Goal: Communication & Community: Answer question/provide support

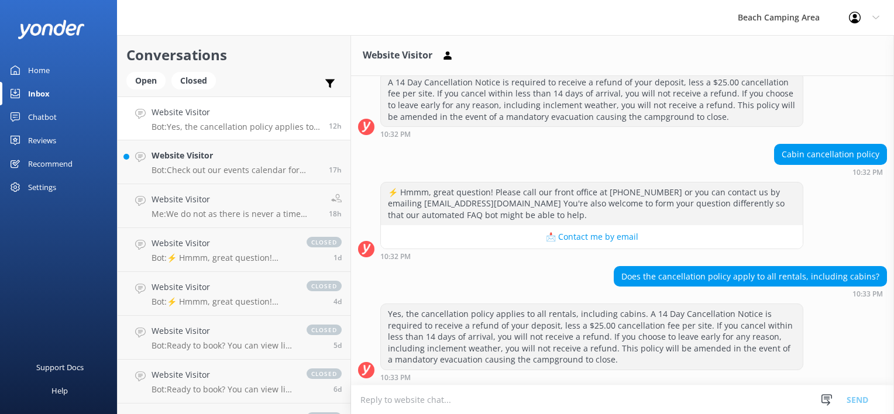
click at [277, 123] on p "Bot: Yes, the cancellation policy applies to all rentals, including cabins. A 1…" at bounding box center [236, 127] width 169 height 11
click at [258, 214] on p "Me: We do not as there is never a time during the season that we are empty. Tha…" at bounding box center [236, 214] width 169 height 11
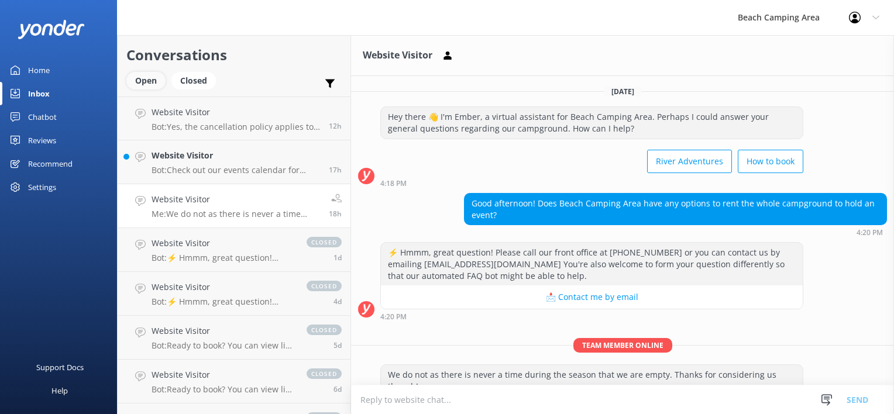
click at [145, 82] on div "Open" at bounding box center [145, 81] width 39 height 18
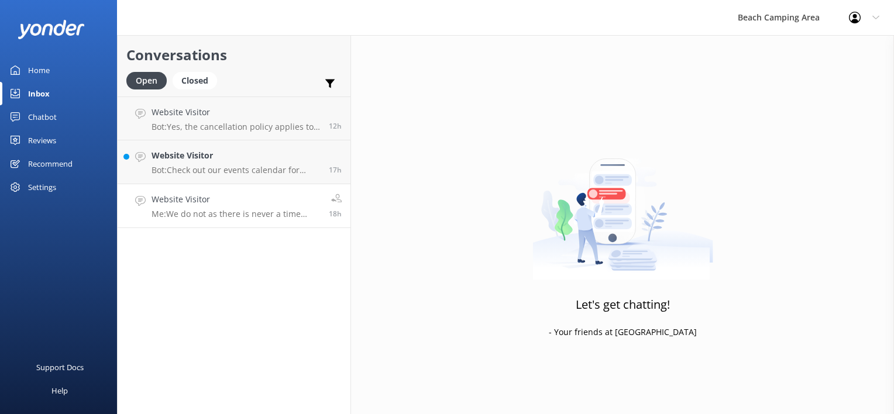
click at [241, 212] on p "Me: We do not as there is never a time during the season that we are empty. Tha…" at bounding box center [236, 214] width 169 height 11
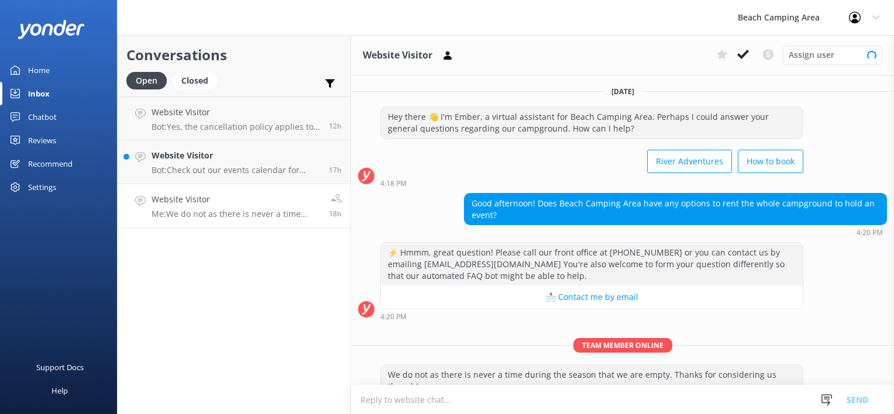
scroll to position [28, 0]
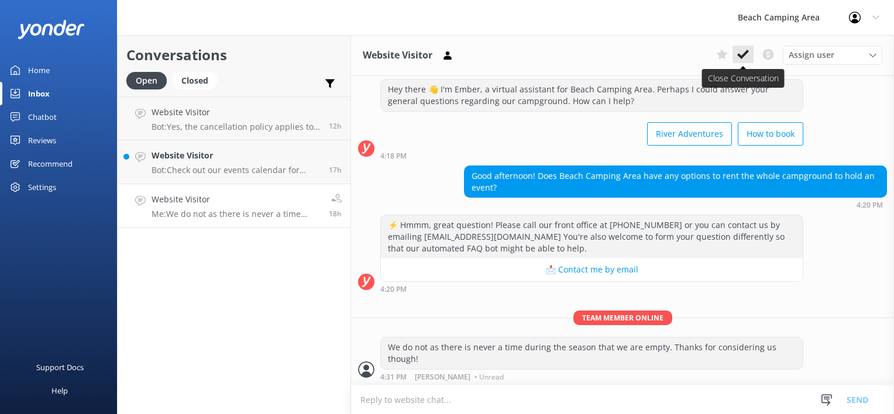
click at [742, 56] on use at bounding box center [743, 54] width 12 height 9
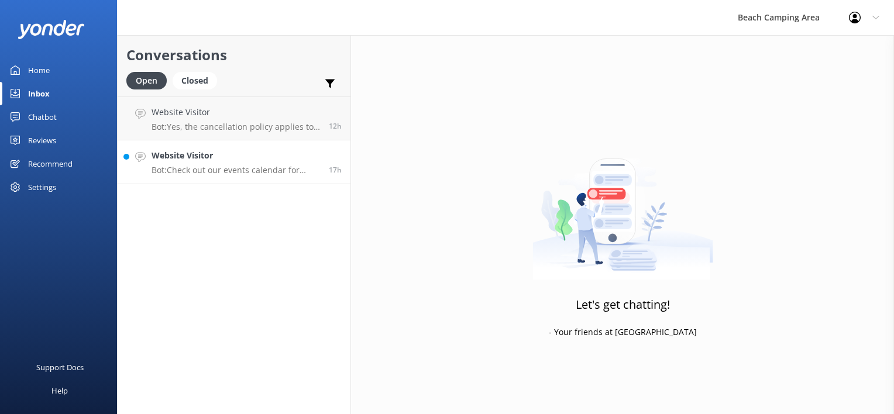
click at [212, 169] on p "Bot: Check out our events calendar for what's going on during your stay at [URL…" at bounding box center [236, 170] width 169 height 11
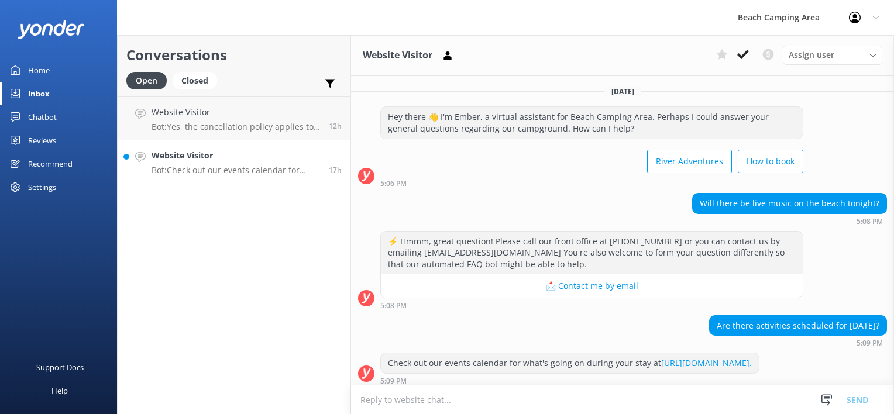
scroll to position [15, 0]
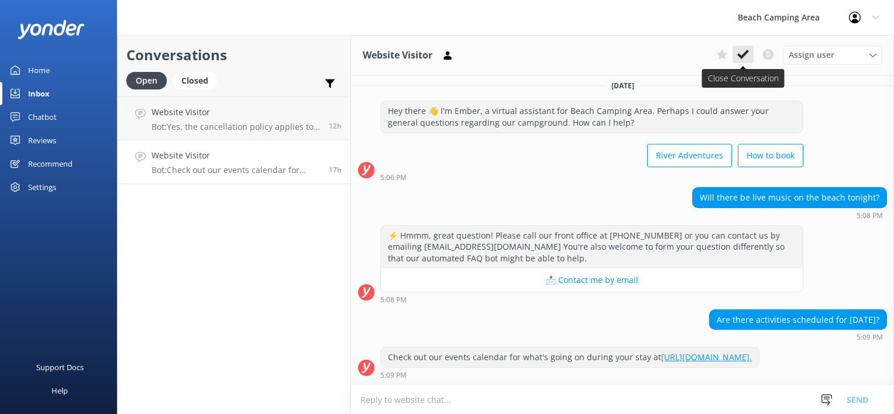
click at [746, 59] on icon at bounding box center [743, 55] width 12 height 12
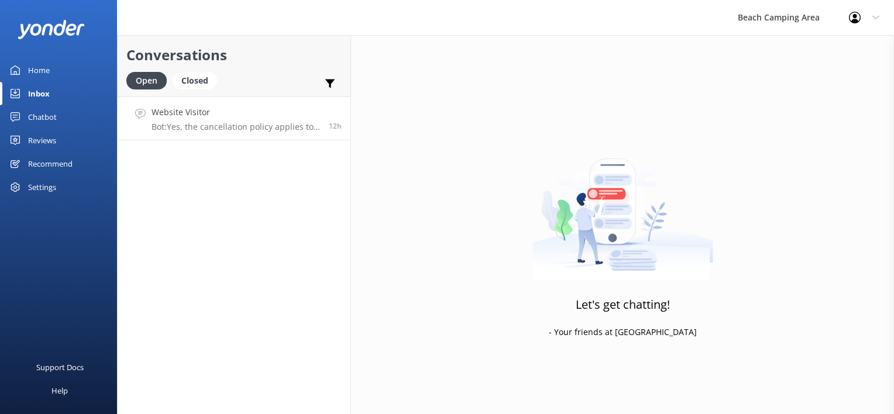
click at [233, 126] on p "Bot: Yes, the cancellation policy applies to all rentals, including cabins. A 1…" at bounding box center [236, 127] width 169 height 11
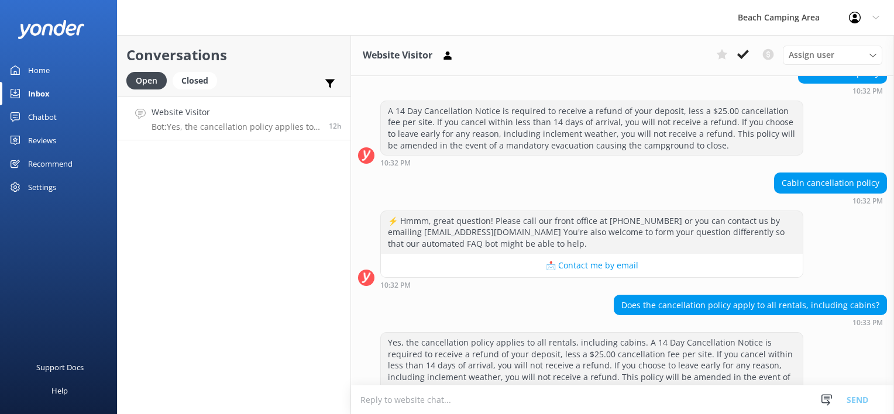
scroll to position [159, 0]
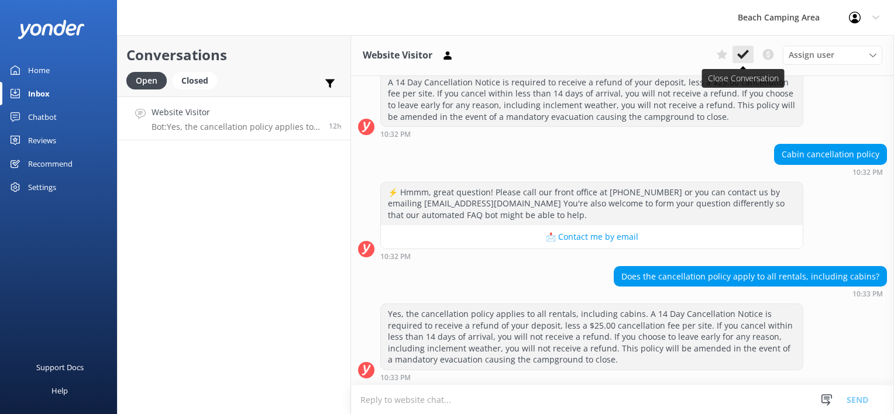
click at [743, 59] on icon at bounding box center [743, 55] width 12 height 12
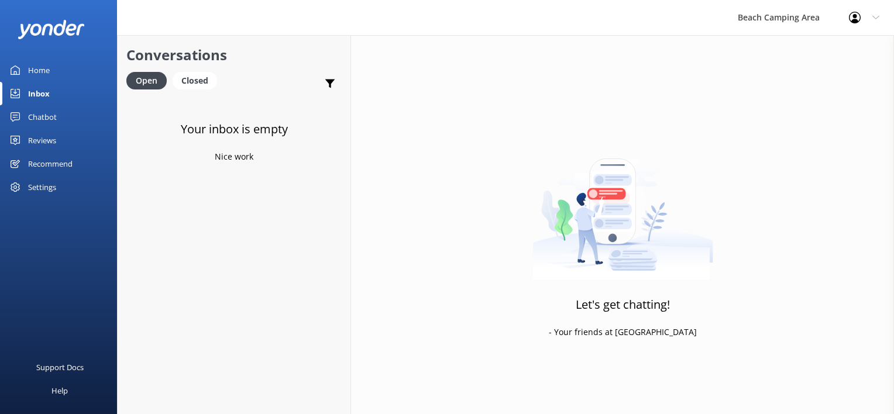
click at [25, 114] on link "Chatbot" at bounding box center [58, 116] width 117 height 23
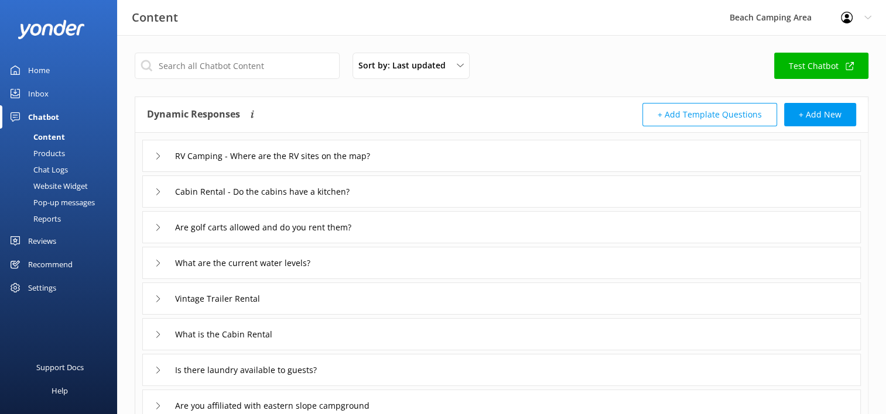
click at [43, 167] on div "Chat Logs" at bounding box center [37, 170] width 61 height 16
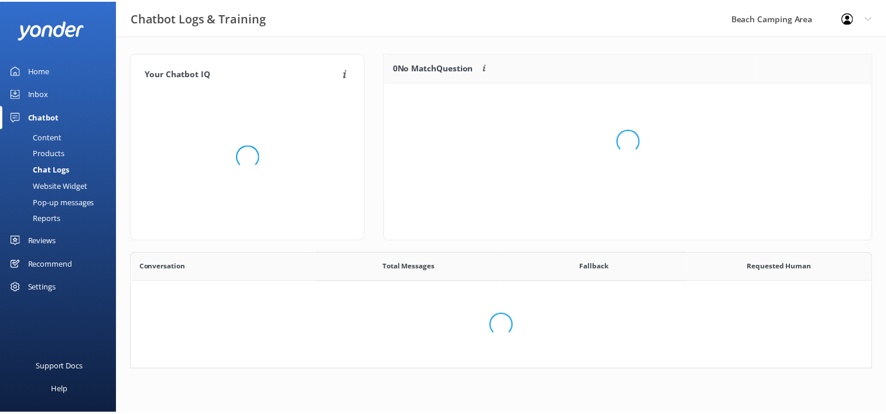
scroll to position [9, 9]
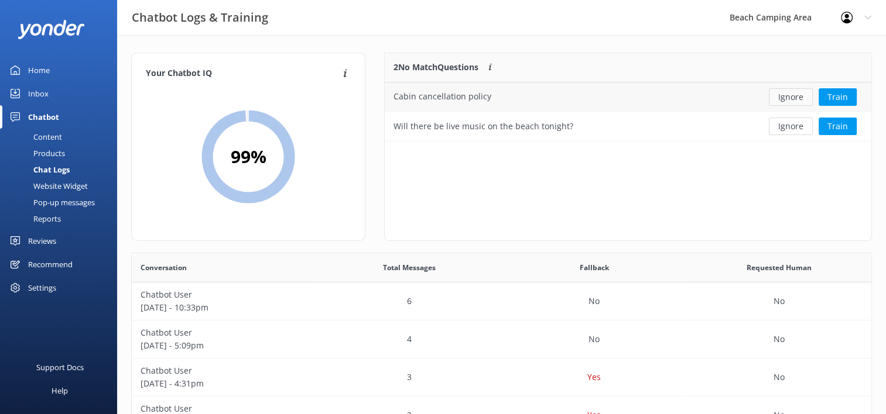
click at [782, 100] on button "Ignore" at bounding box center [790, 97] width 44 height 18
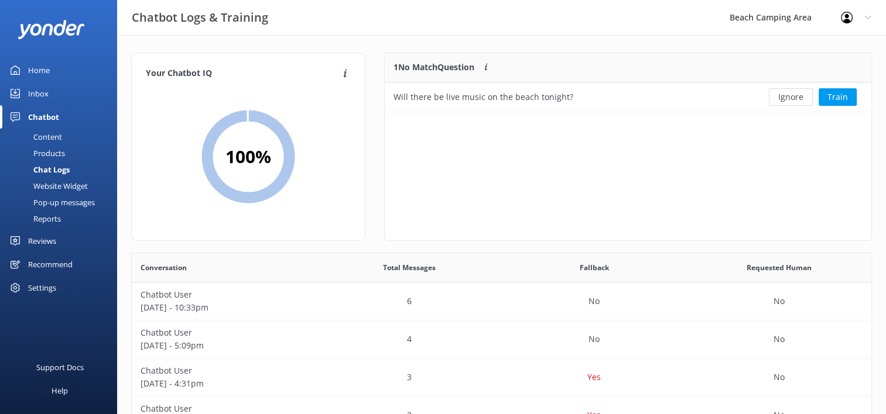
click at [782, 100] on button "Ignore" at bounding box center [790, 97] width 44 height 18
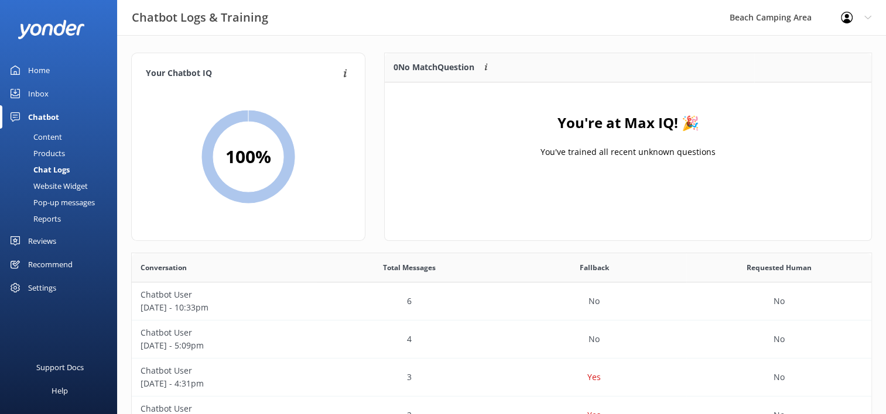
click at [46, 70] on div "Home" at bounding box center [39, 70] width 22 height 23
